Goal: Information Seeking & Learning: Check status

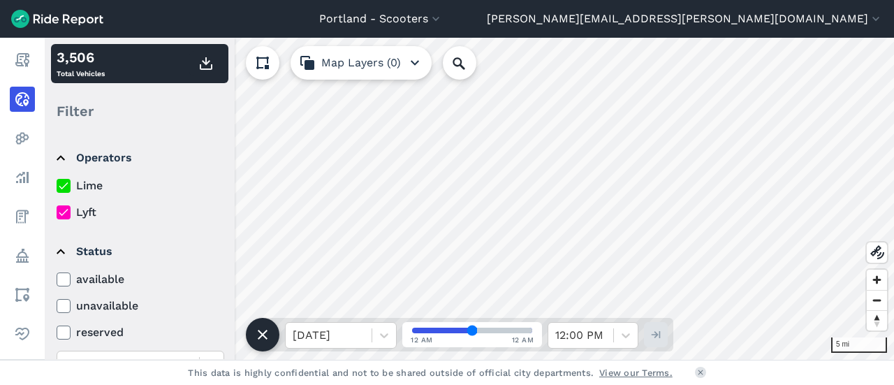
click at [84, 207] on label "Lyft" at bounding box center [141, 212] width 168 height 17
click at [57, 207] on input "Lyft" at bounding box center [57, 208] width 0 height 9
click at [84, 209] on label "Lyft" at bounding box center [141, 212] width 168 height 17
click at [57, 209] on input "Lyft" at bounding box center [57, 208] width 0 height 9
click at [73, 180] on label "Lime" at bounding box center [141, 185] width 168 height 17
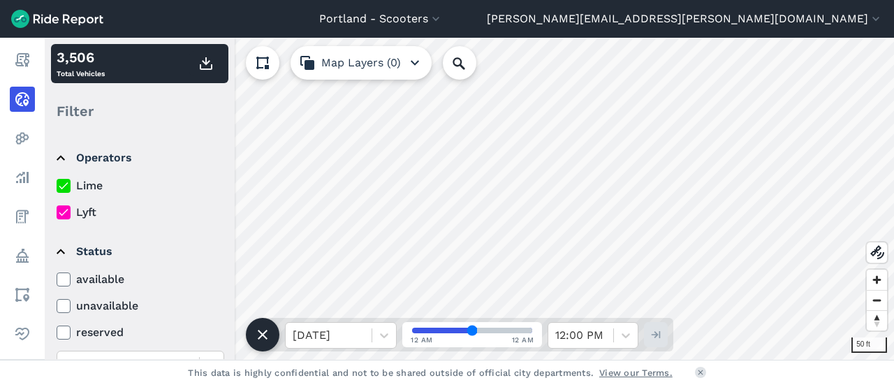
click at [57, 180] on input "Lime" at bounding box center [57, 181] width 0 height 9
click at [93, 187] on label "Lime" at bounding box center [141, 185] width 168 height 17
click at [57, 187] on input "Lime" at bounding box center [57, 181] width 0 height 9
click at [78, 210] on label "Lyft" at bounding box center [141, 212] width 168 height 17
click at [57, 210] on input "Lyft" at bounding box center [57, 208] width 0 height 9
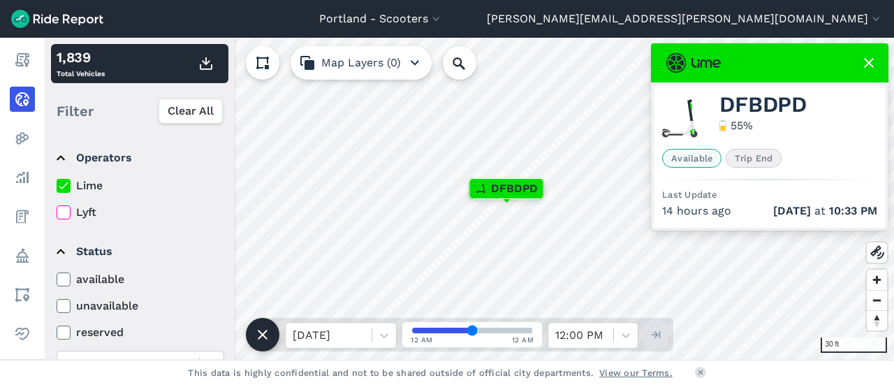
click at [766, 106] on span "DFBDPD" at bounding box center [763, 104] width 87 height 17
copy span "DFBDPD"
type input "48"
drag, startPoint x: 472, startPoint y: 330, endPoint x: 506, endPoint y: 332, distance: 33.6
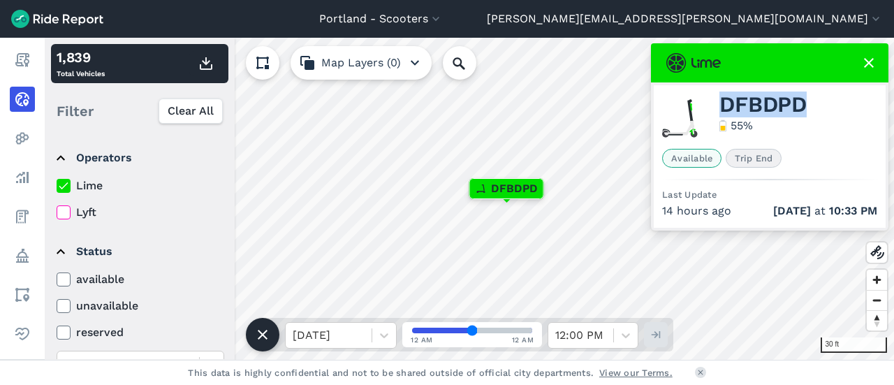
click at [506, 332] on input "range" at bounding box center [472, 331] width 120 height 6
copy span "DFBDPD"
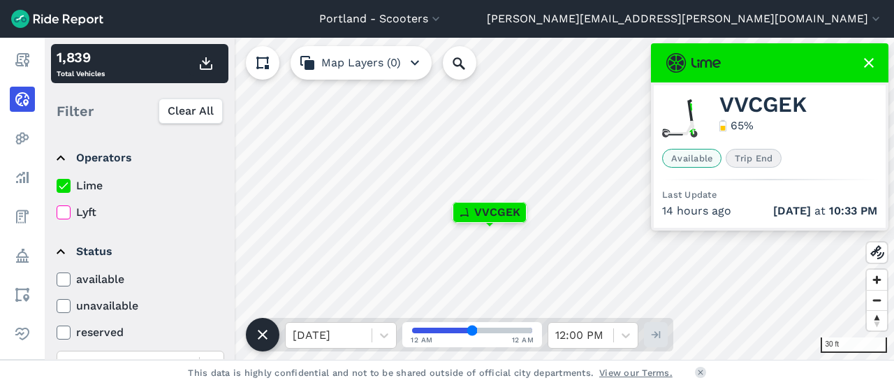
click at [758, 90] on div "VVCGEK 65 % Available Trip End Last Update 14 hours ago Aug 12 at 10:33 PM" at bounding box center [770, 156] width 232 height 143
click at [758, 103] on span "VVCGEK" at bounding box center [763, 104] width 87 height 17
copy span "VVCGEK"
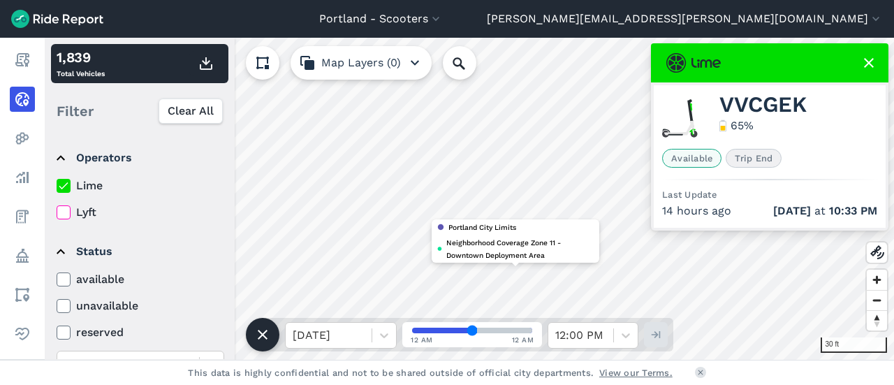
click at [853, 64] on div at bounding box center [770, 62] width 238 height 39
click at [873, 61] on icon at bounding box center [869, 63] width 17 height 17
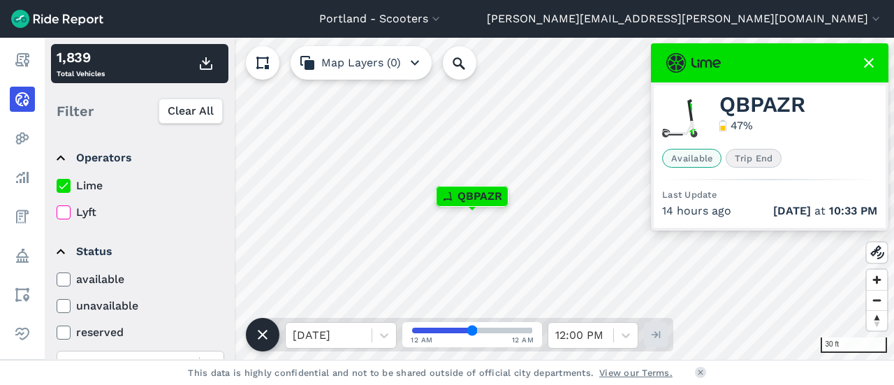
click at [757, 103] on span "QBPAZR" at bounding box center [763, 104] width 86 height 17
copy span "QBPAZR"
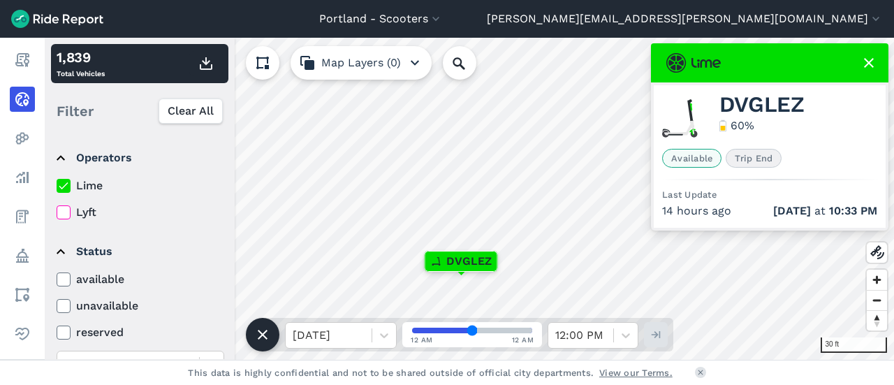
click at [765, 104] on span "DVGLEZ" at bounding box center [762, 104] width 85 height 17
copy span "DVGLEZ"
